Goal: Task Accomplishment & Management: Manage account settings

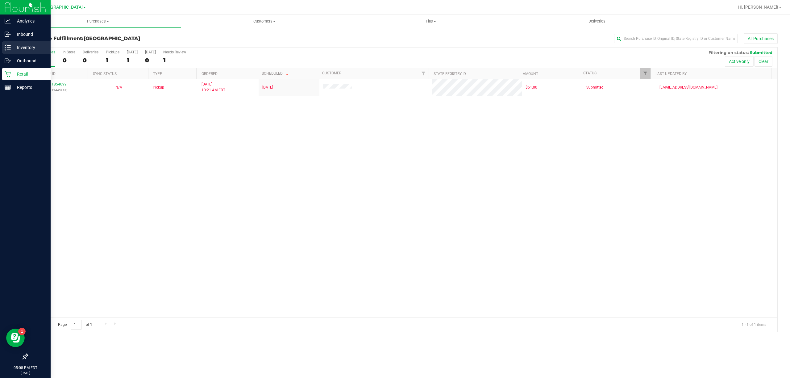
click at [11, 47] on p "Inventory" at bounding box center [29, 47] width 37 height 7
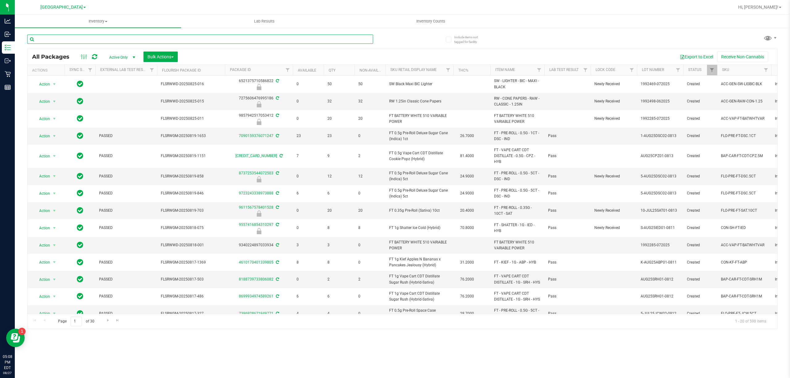
click at [85, 40] on input "text" at bounding box center [200, 39] width 346 height 9
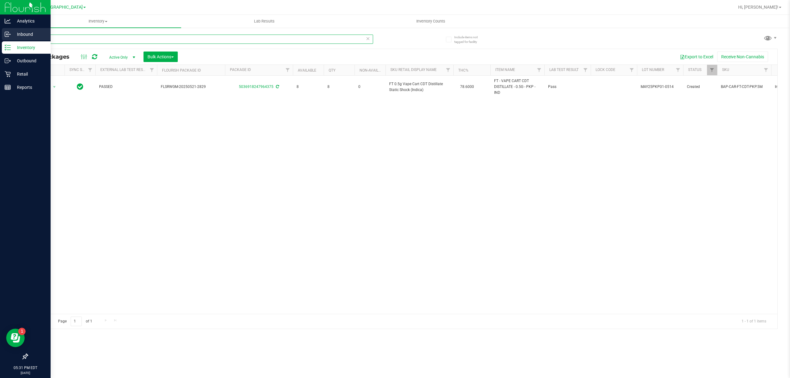
drag, startPoint x: 57, startPoint y: 39, endPoint x: 0, endPoint y: 41, distance: 56.8
click at [0, 43] on div "Analytics Inbound Inventory Outbound Retail Reports 05:31 PM EDT [DATE] 08/27 […" at bounding box center [395, 189] width 790 height 378
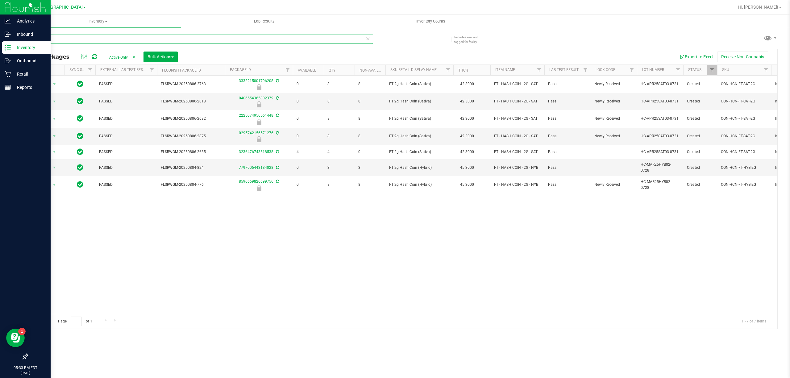
drag, startPoint x: 67, startPoint y: 41, endPoint x: 0, endPoint y: 46, distance: 66.8
click at [0, 46] on div "Analytics Inbound Inventory Outbound Retail Reports 05:33 PM EDT [DATE] 08/27 […" at bounding box center [395, 189] width 790 height 378
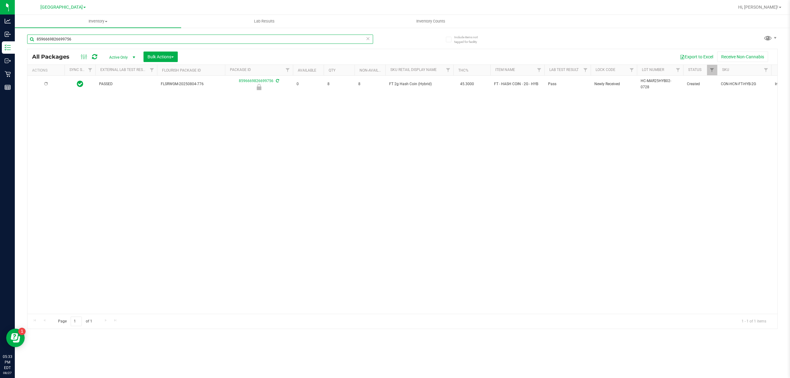
type input "8596669826699756"
drag, startPoint x: 291, startPoint y: 120, endPoint x: 122, endPoint y: 131, distance: 168.8
click at [290, 120] on div "PASSED FLSRWGM-20250804-776 8596669826699756 0 8 8 FT 2g Hash Coin (Hybrid) 45.…" at bounding box center [402, 195] width 750 height 238
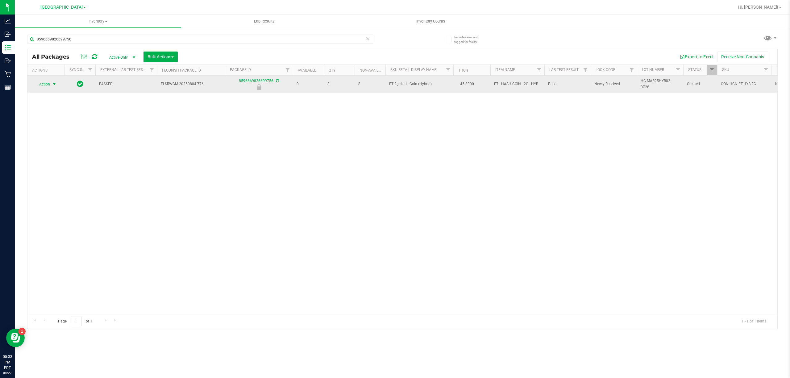
click at [52, 83] on span "select" at bounding box center [54, 84] width 5 height 5
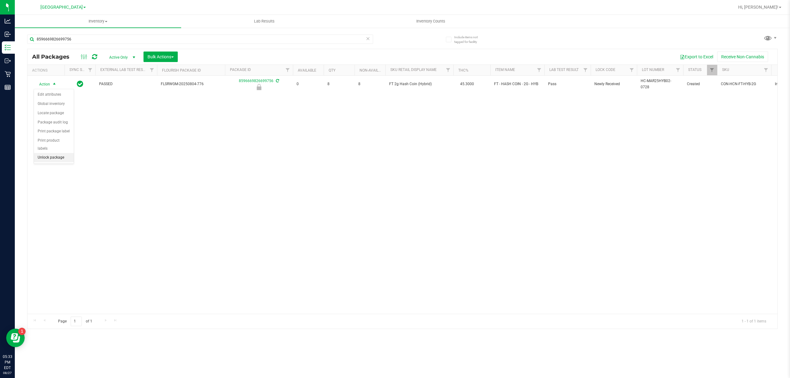
click at [50, 162] on li "Unlock package" at bounding box center [54, 157] width 40 height 9
click at [243, 151] on div "Action Action Adjust qty Create package Edit attributes Global inventory Locate…" at bounding box center [402, 195] width 750 height 238
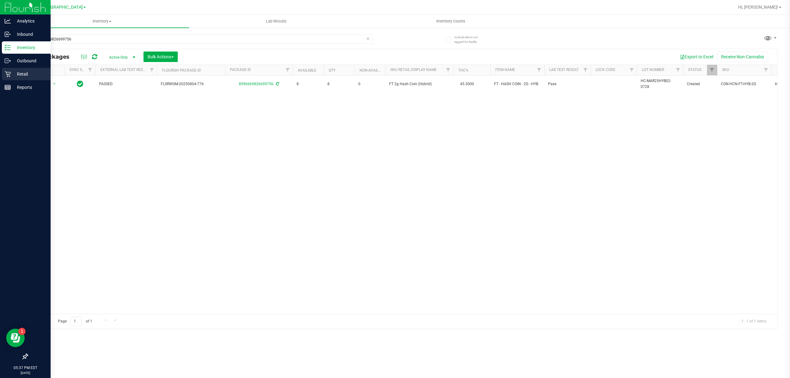
click at [19, 71] on p "Retail" at bounding box center [29, 73] width 37 height 7
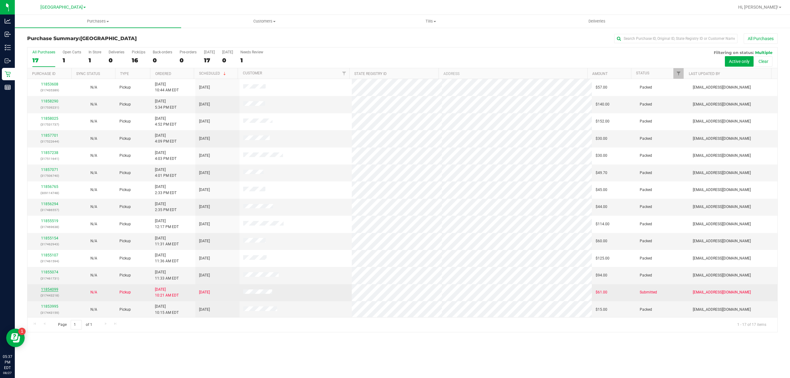
click at [49, 292] on link "11854099" at bounding box center [49, 289] width 17 height 4
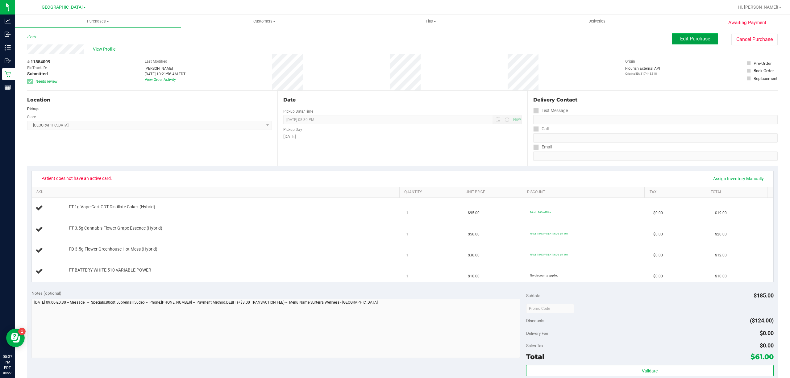
click at [680, 37] on span "Edit Purchase" at bounding box center [695, 39] width 30 height 6
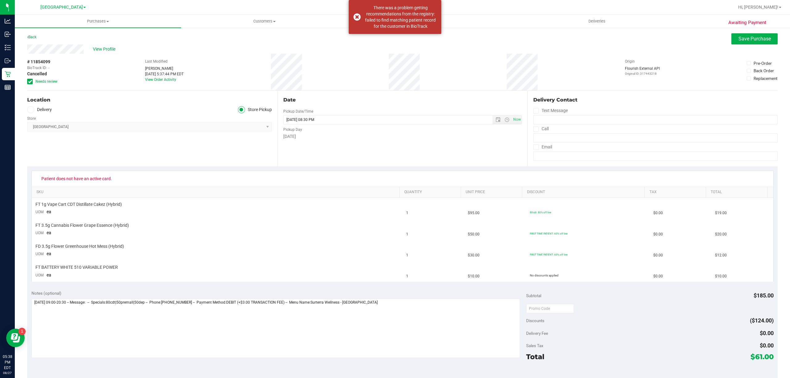
click at [726, 45] on div "View Profile" at bounding box center [402, 48] width 750 height 9
click at [738, 40] on span "Save Purchase" at bounding box center [754, 39] width 32 height 6
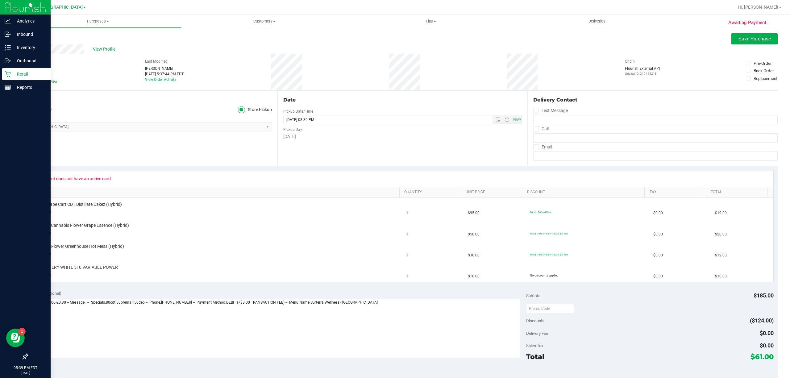
click at [9, 77] on div "Retail" at bounding box center [26, 74] width 49 height 12
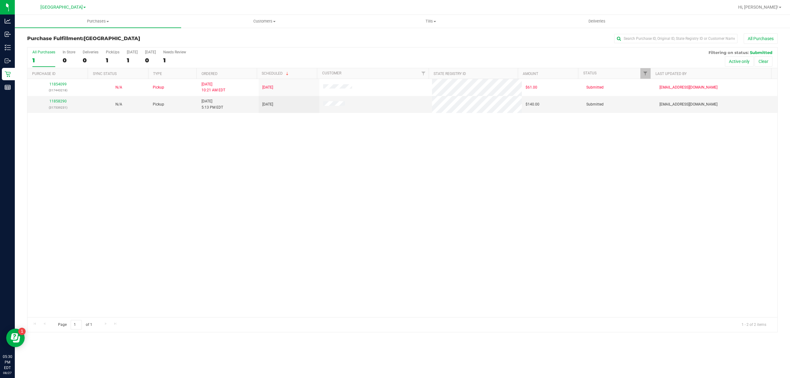
click at [173, 209] on div "11854099 (317443218) N/A Pickup 8/27/2025 10:21 AM EDT 8/27/2025 $61.00 Submitt…" at bounding box center [402, 198] width 750 height 238
click at [60, 102] on link "11858290" at bounding box center [57, 101] width 17 height 4
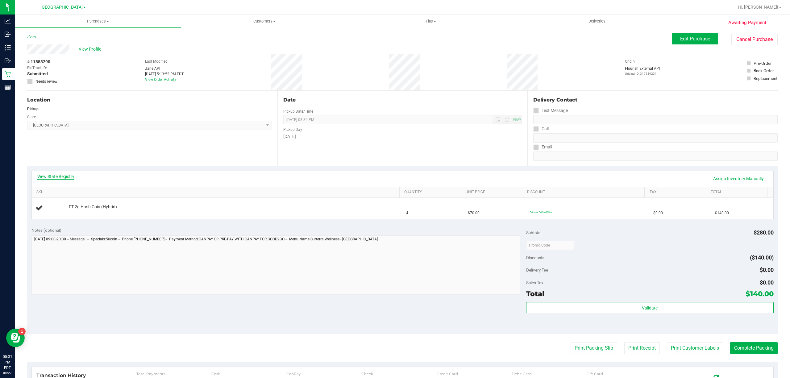
click at [61, 176] on link "View State Registry" at bounding box center [55, 176] width 37 height 6
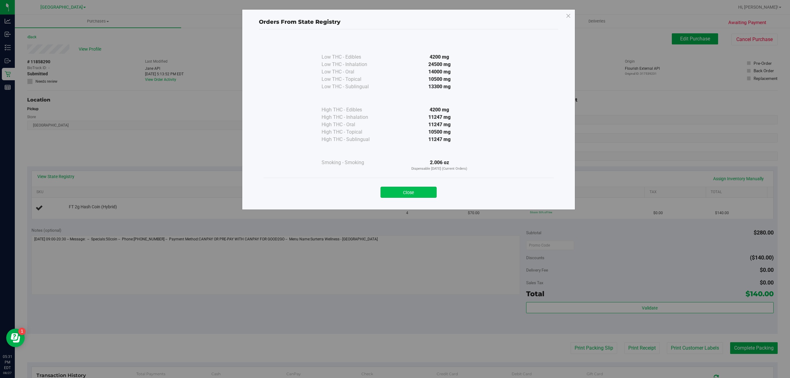
click at [389, 189] on button "Close" at bounding box center [408, 192] width 56 height 11
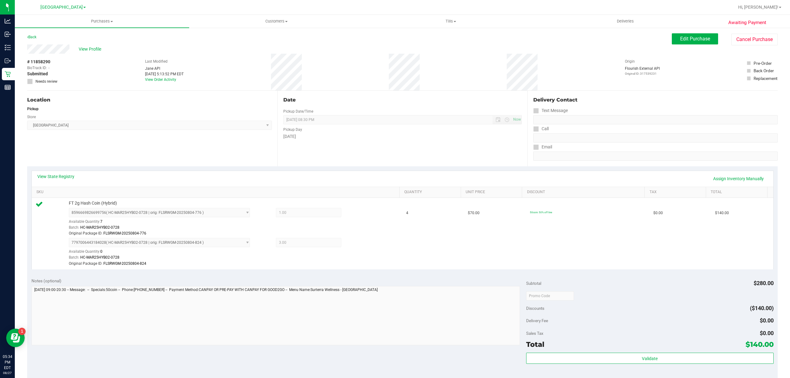
scroll to position [82, 0]
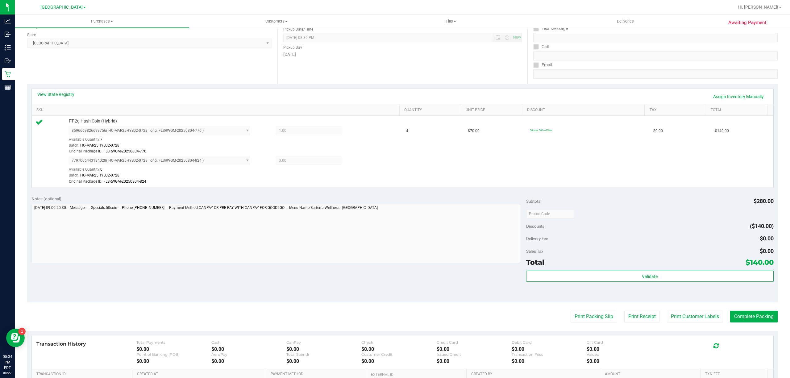
click at [628, 270] on div "Subtotal $280.00 Discounts ($140.00) Delivery Fee $0.00 Sales Tax $0.00 Total $…" at bounding box center [649, 247] width 247 height 103
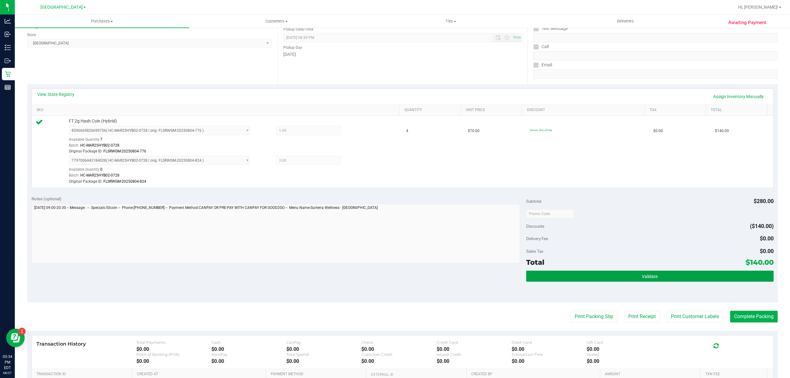
click at [626, 278] on button "Validate" at bounding box center [649, 276] width 247 height 11
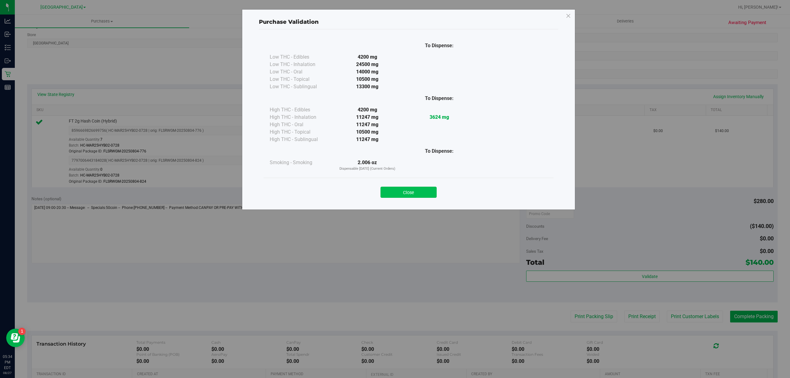
click at [425, 190] on button "Close" at bounding box center [408, 192] width 56 height 11
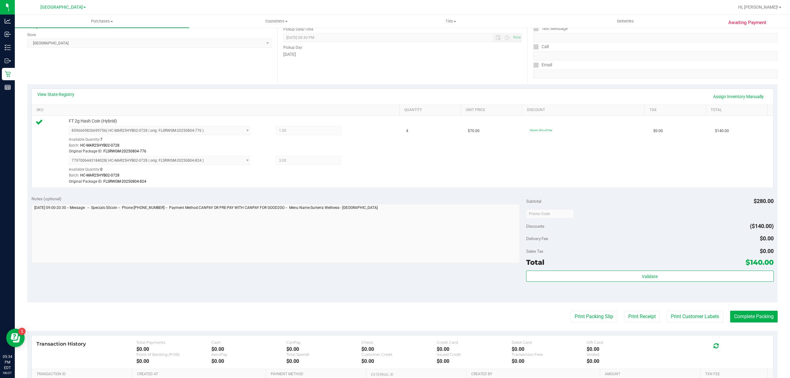
click at [689, 324] on purchase-details "Back Edit Purchase Cancel Purchase View Profile # 11858290 BioTrack ID: - Submi…" at bounding box center [402, 198] width 750 height 495
click at [686, 313] on button "Print Customer Labels" at bounding box center [695, 317] width 56 height 12
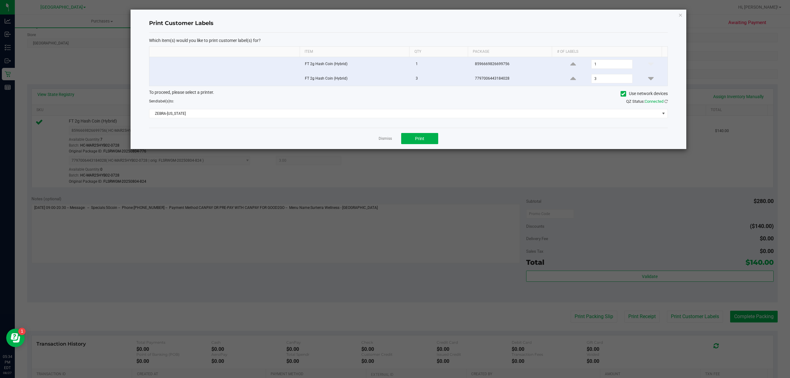
click at [420, 147] on div "Dismiss Print" at bounding box center [408, 138] width 519 height 21
click at [418, 137] on span "Print" at bounding box center [419, 138] width 9 height 5
click at [391, 139] on link "Dismiss" at bounding box center [385, 138] width 13 height 5
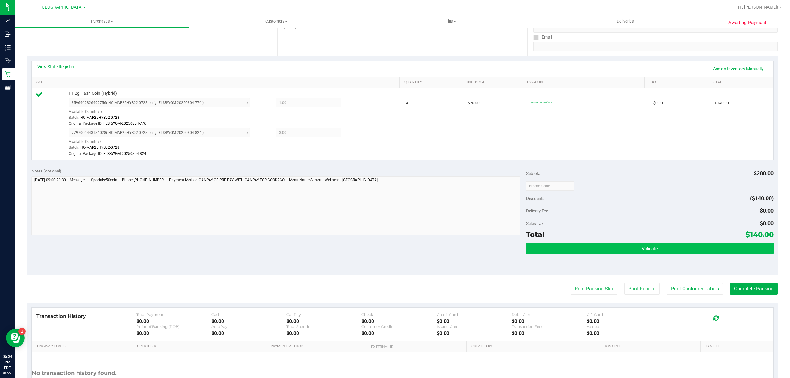
scroll to position [123, 0]
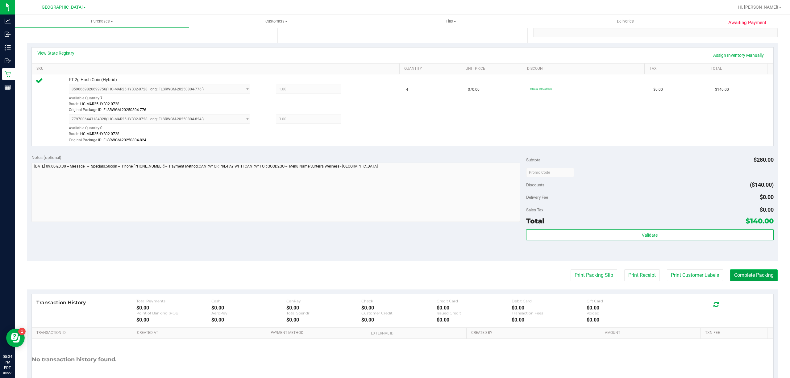
click at [749, 272] on button "Complete Packing" at bounding box center [754, 275] width 48 height 12
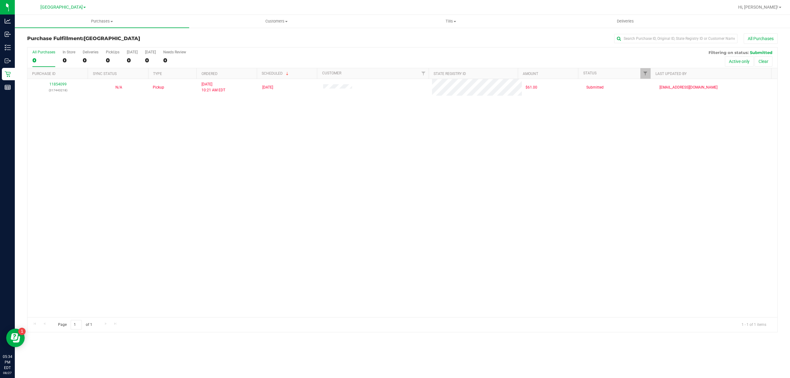
click at [288, 183] on div "11854099 (317443218) N/A Pickup 8/27/2025 10:21 AM EDT 8/27/2025 $61.00 Submitt…" at bounding box center [402, 198] width 750 height 238
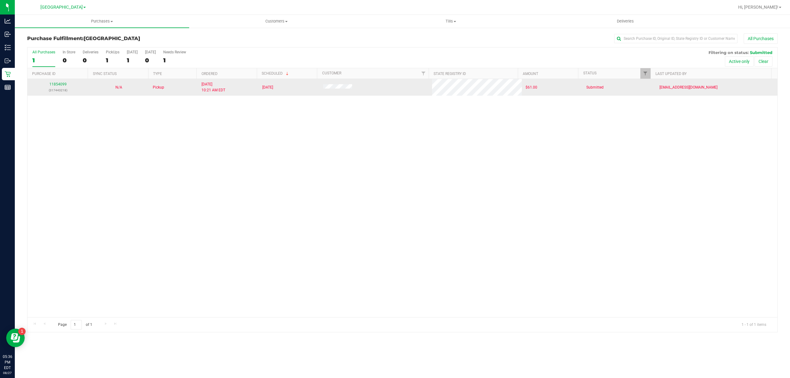
click at [332, 90] on span at bounding box center [337, 87] width 29 height 6
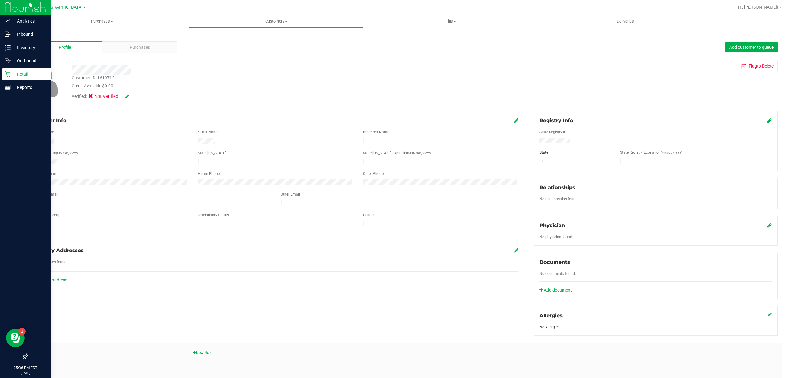
click at [10, 70] on div "Retail" at bounding box center [26, 74] width 49 height 12
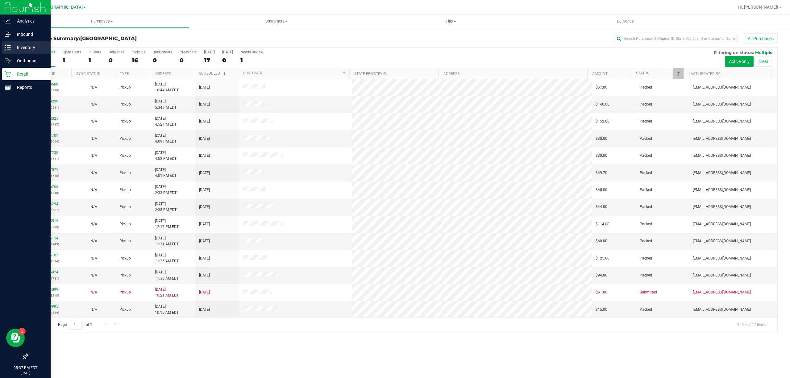
click at [29, 42] on div "Inventory" at bounding box center [26, 47] width 49 height 12
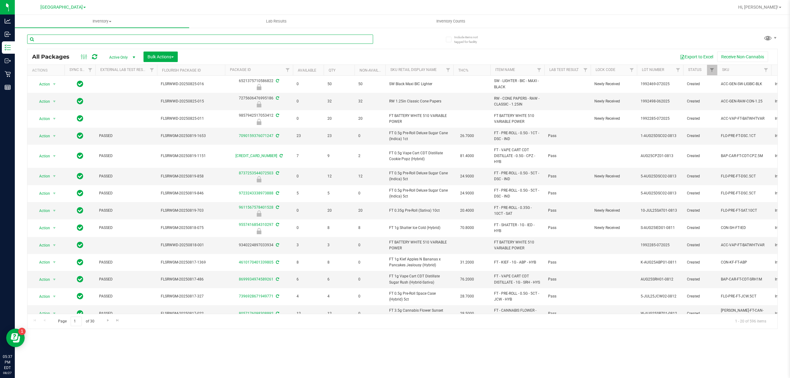
click at [143, 37] on input "text" at bounding box center [200, 39] width 346 height 9
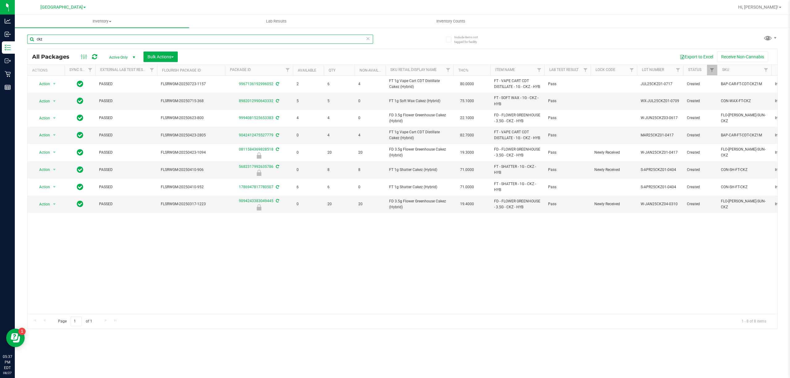
type input "ckz"
